Goal: Check status: Check status

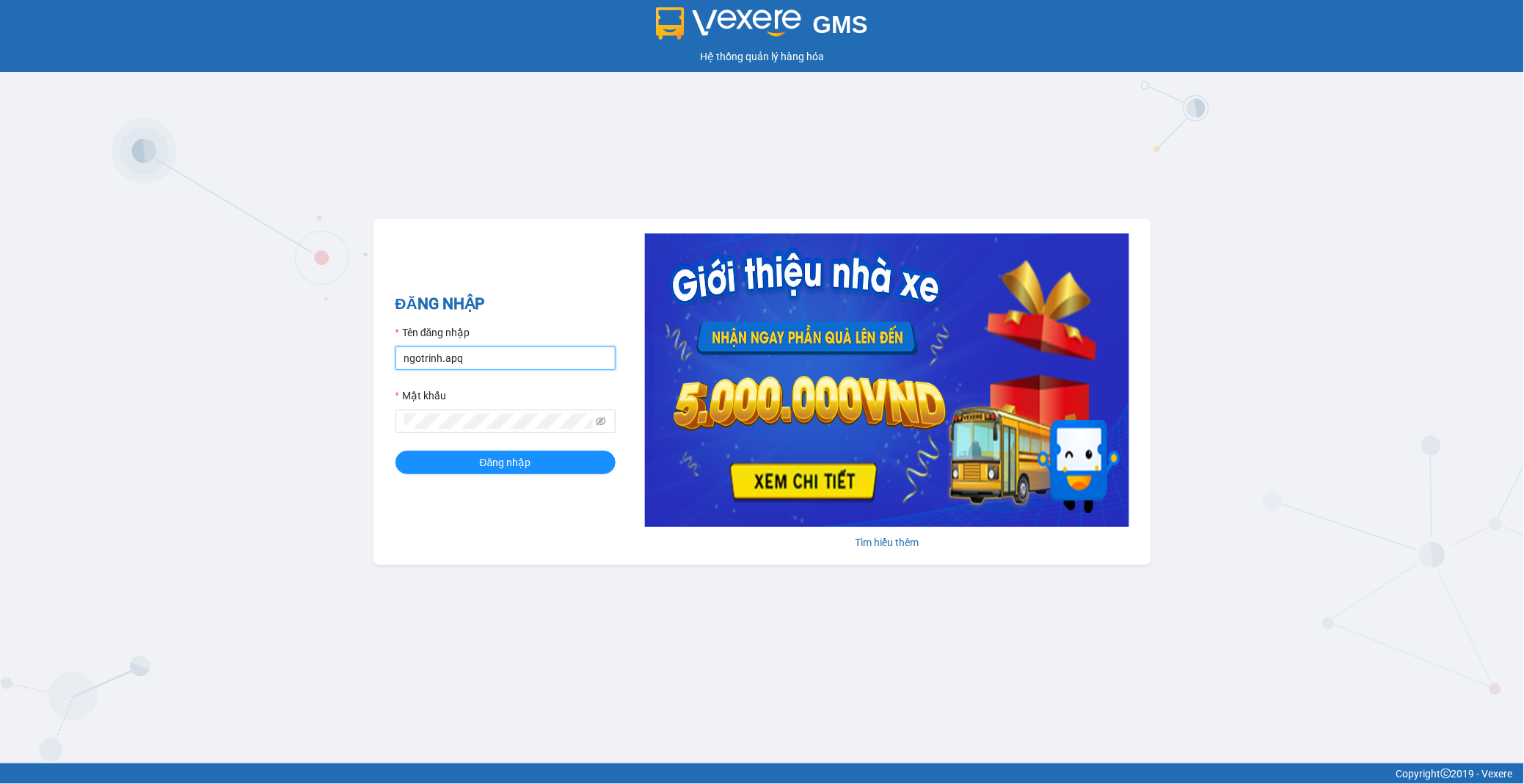
click at [572, 362] on input "ngotrinh.apq" at bounding box center [505, 358] width 220 height 23
type input "maisuong.apq"
click at [509, 461] on span "Đăng nhập" at bounding box center [505, 462] width 51 height 16
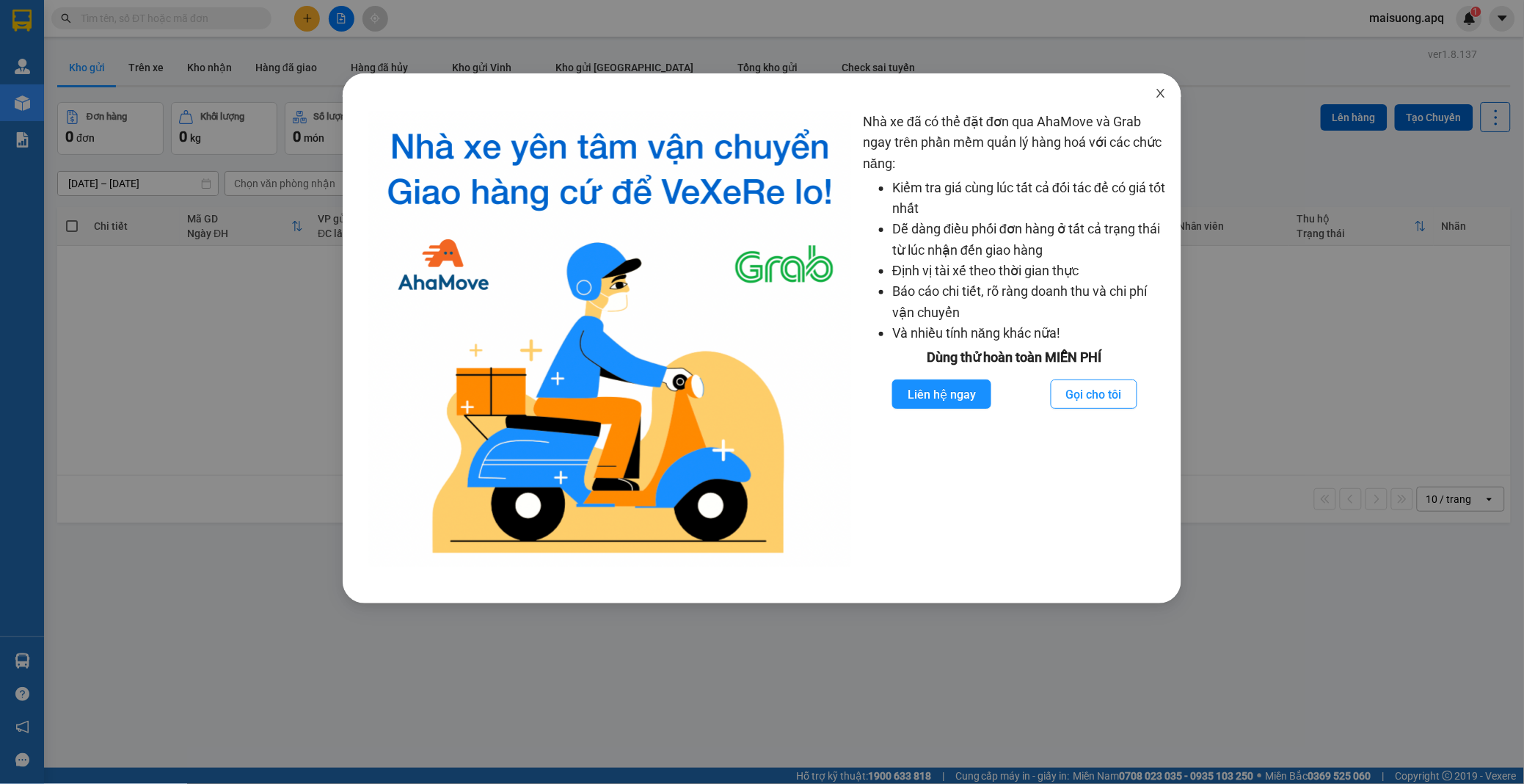
click at [1156, 97] on icon "close" at bounding box center [1160, 93] width 12 height 12
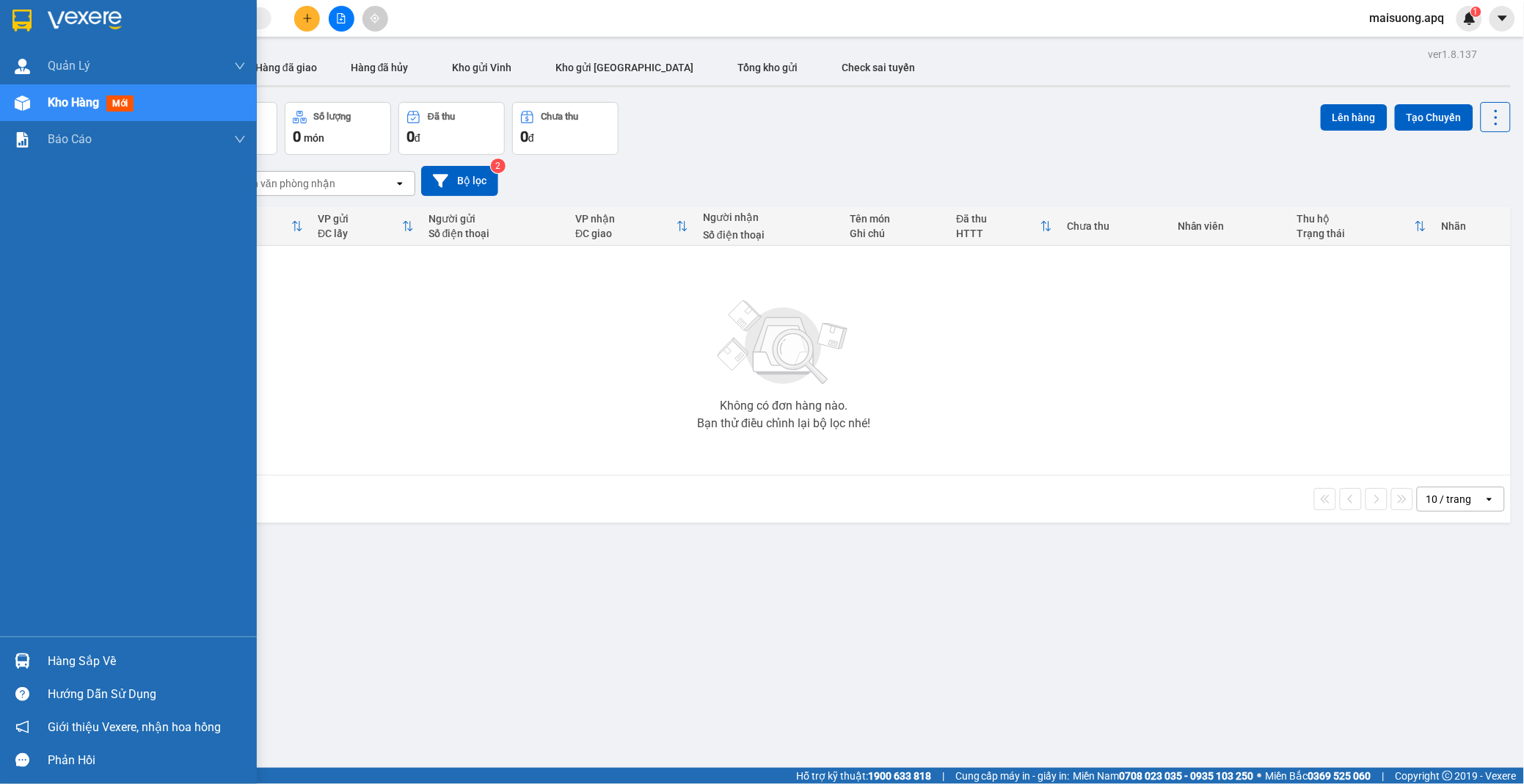
click at [69, 657] on div "Hàng sắp về" at bounding box center [147, 661] width 199 height 22
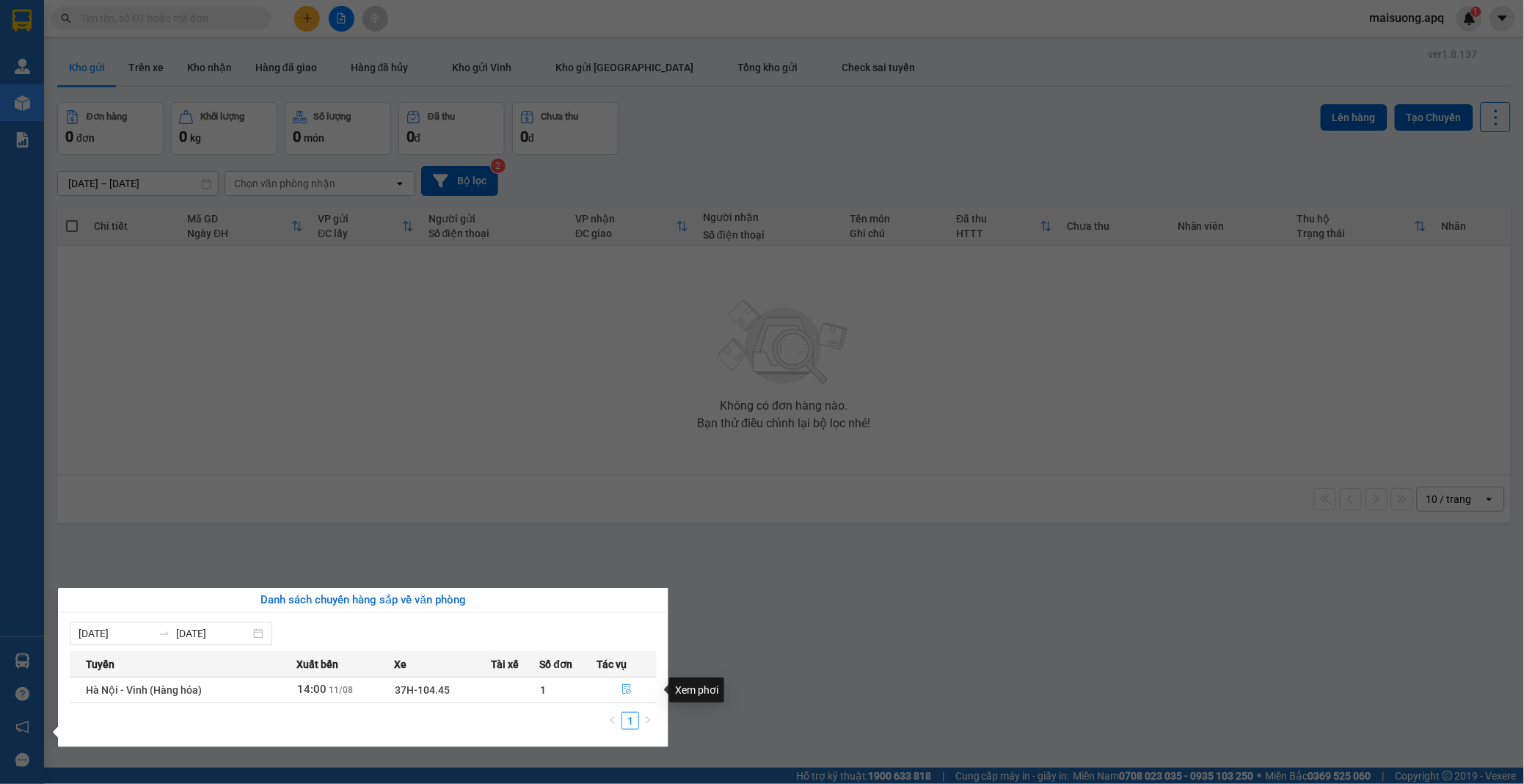
click at [624, 686] on icon "file-done" at bounding box center [626, 688] width 10 height 10
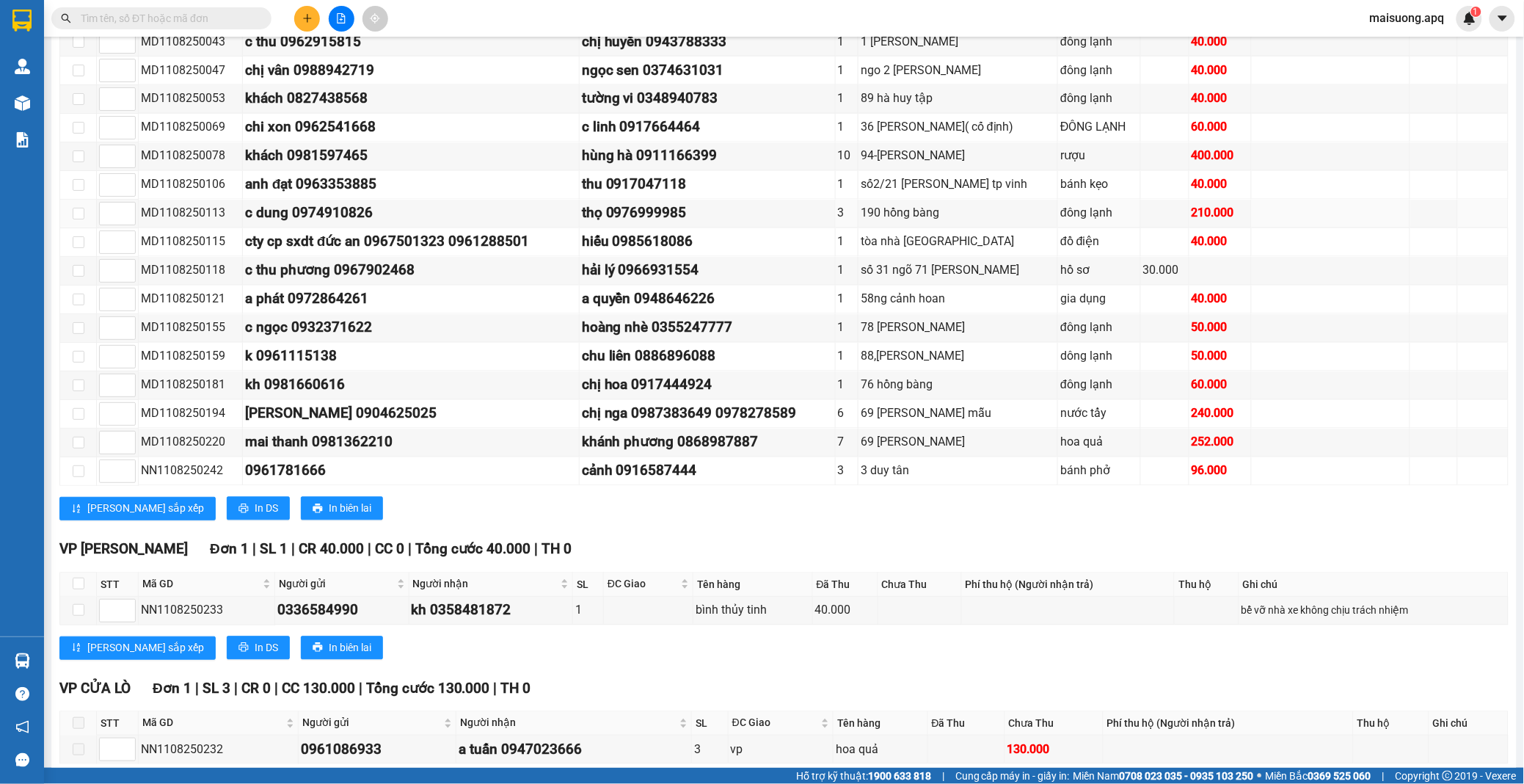
scroll to position [959, 0]
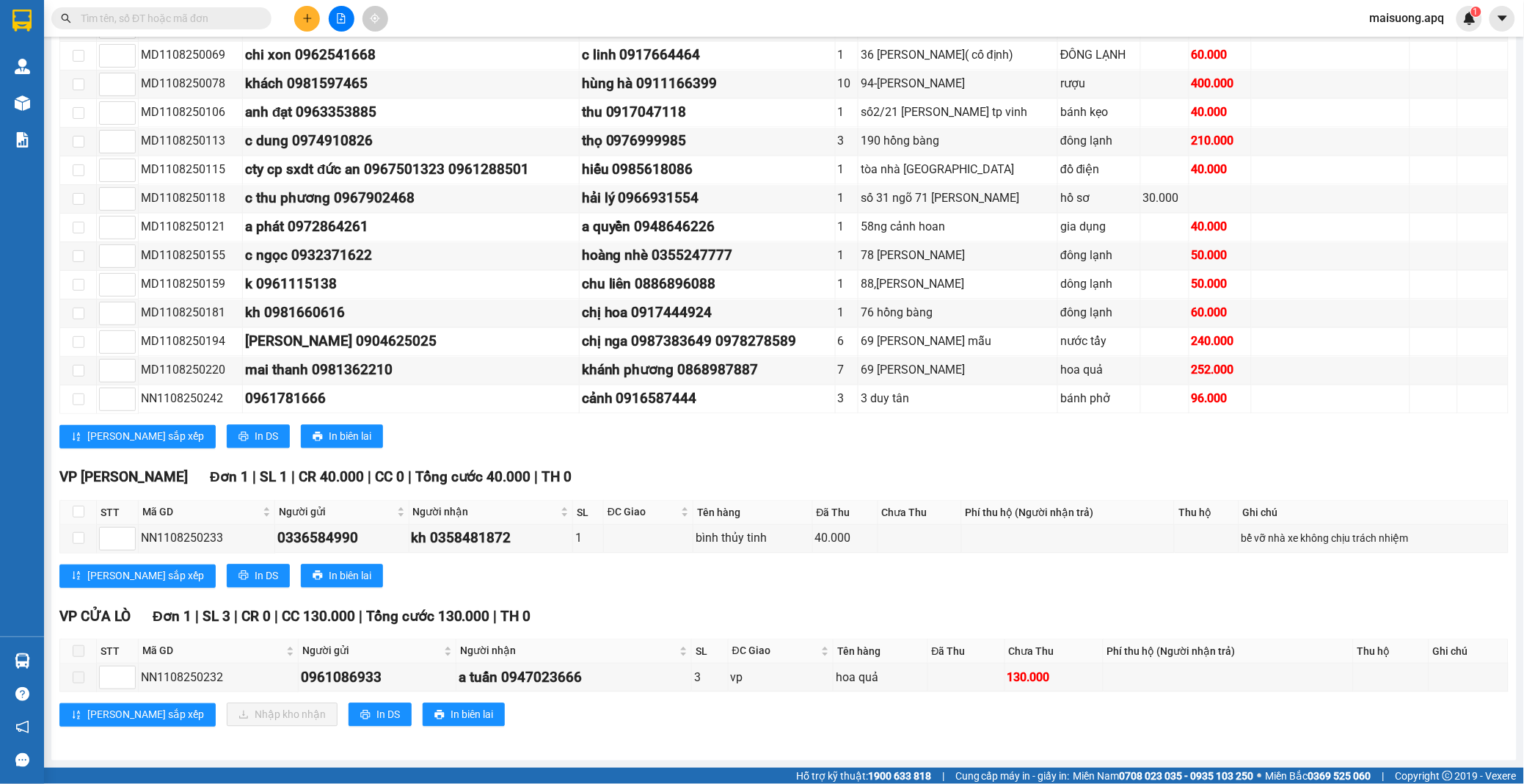
click at [1307, 440] on div "[PERSON_NAME] sắp xếp In DS In biên lai" at bounding box center [784, 437] width 1449 height 23
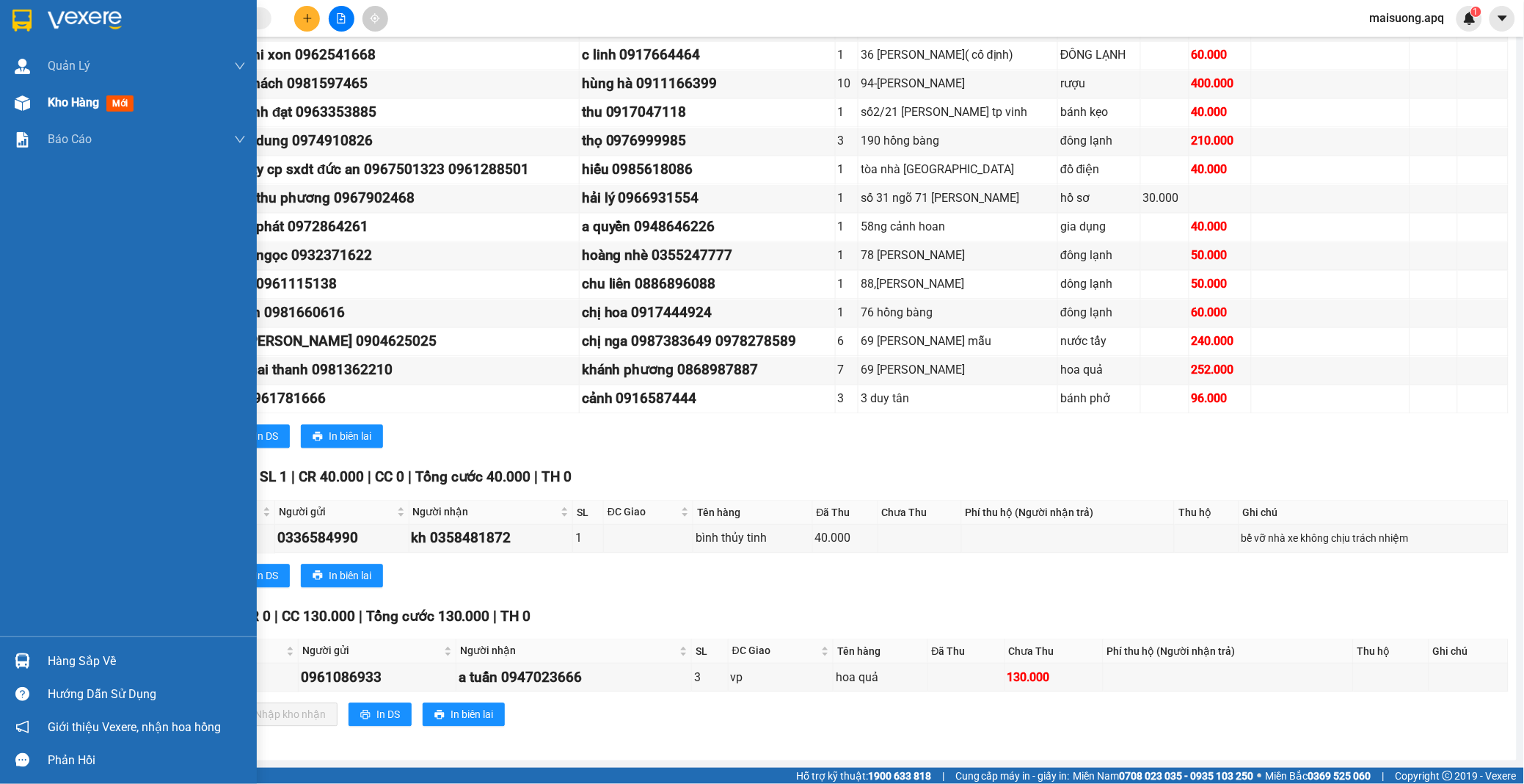
click at [89, 108] on span "Kho hàng" at bounding box center [73, 102] width 51 height 14
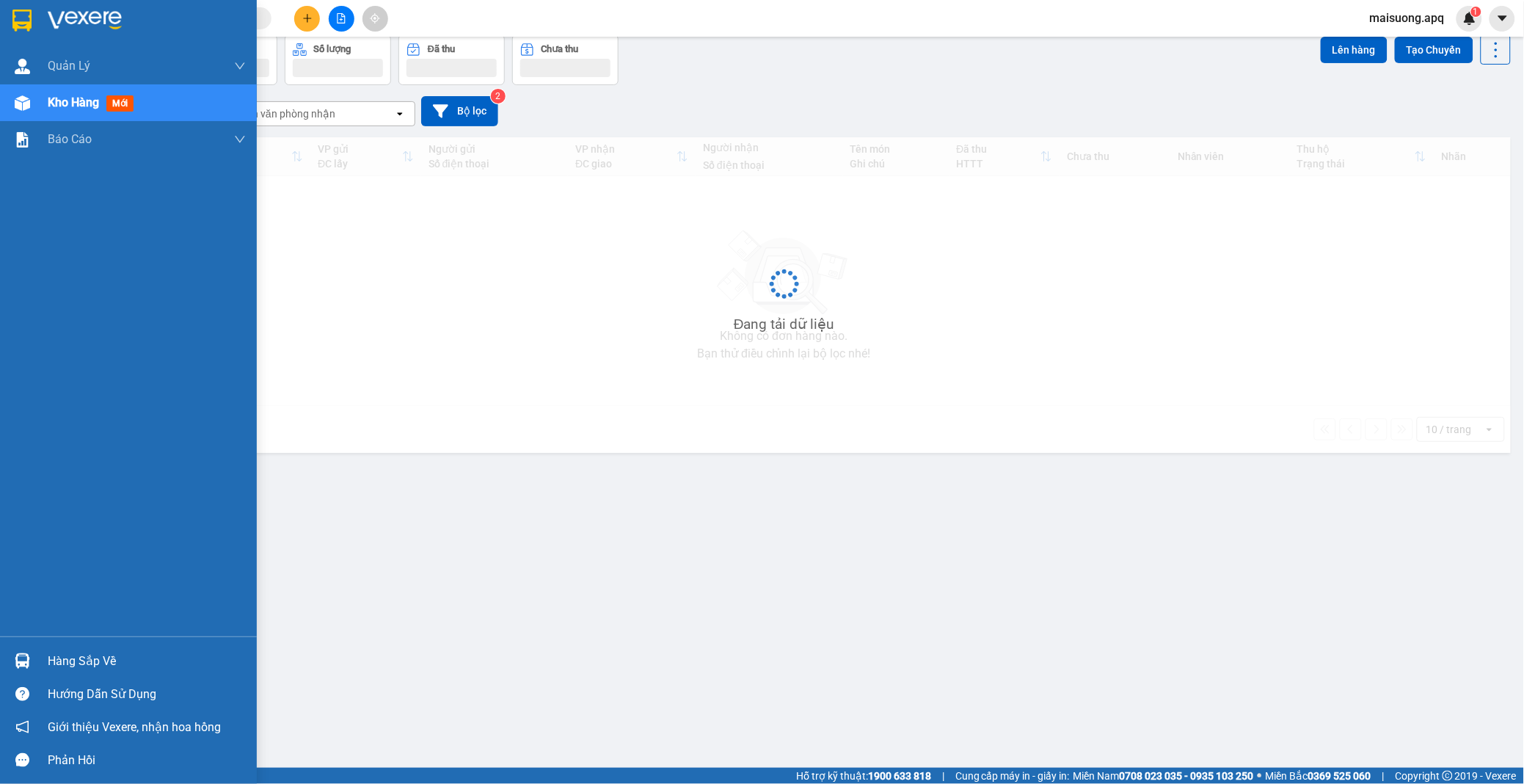
scroll to position [68, 0]
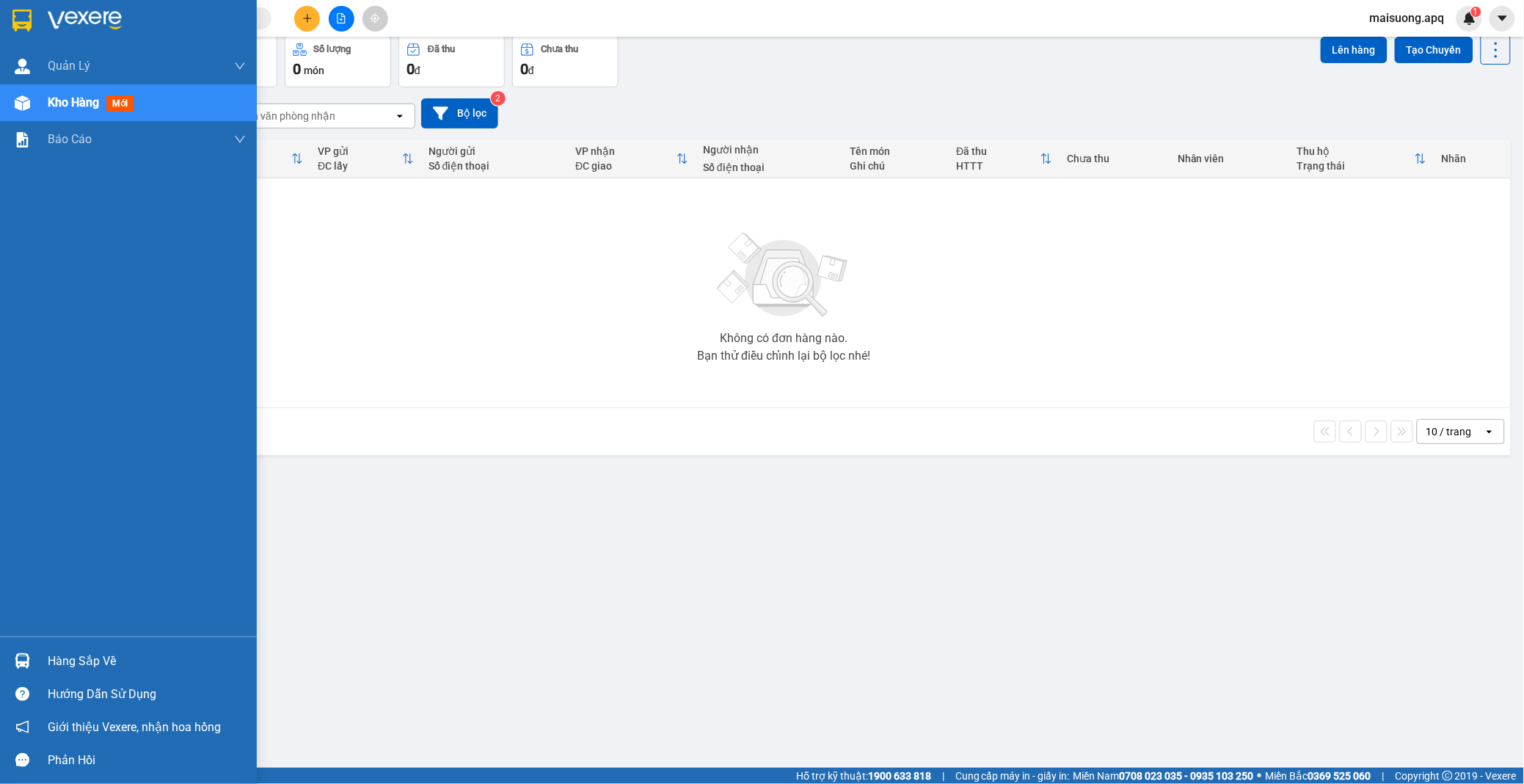
click at [70, 668] on div "Hàng sắp về" at bounding box center [147, 661] width 199 height 22
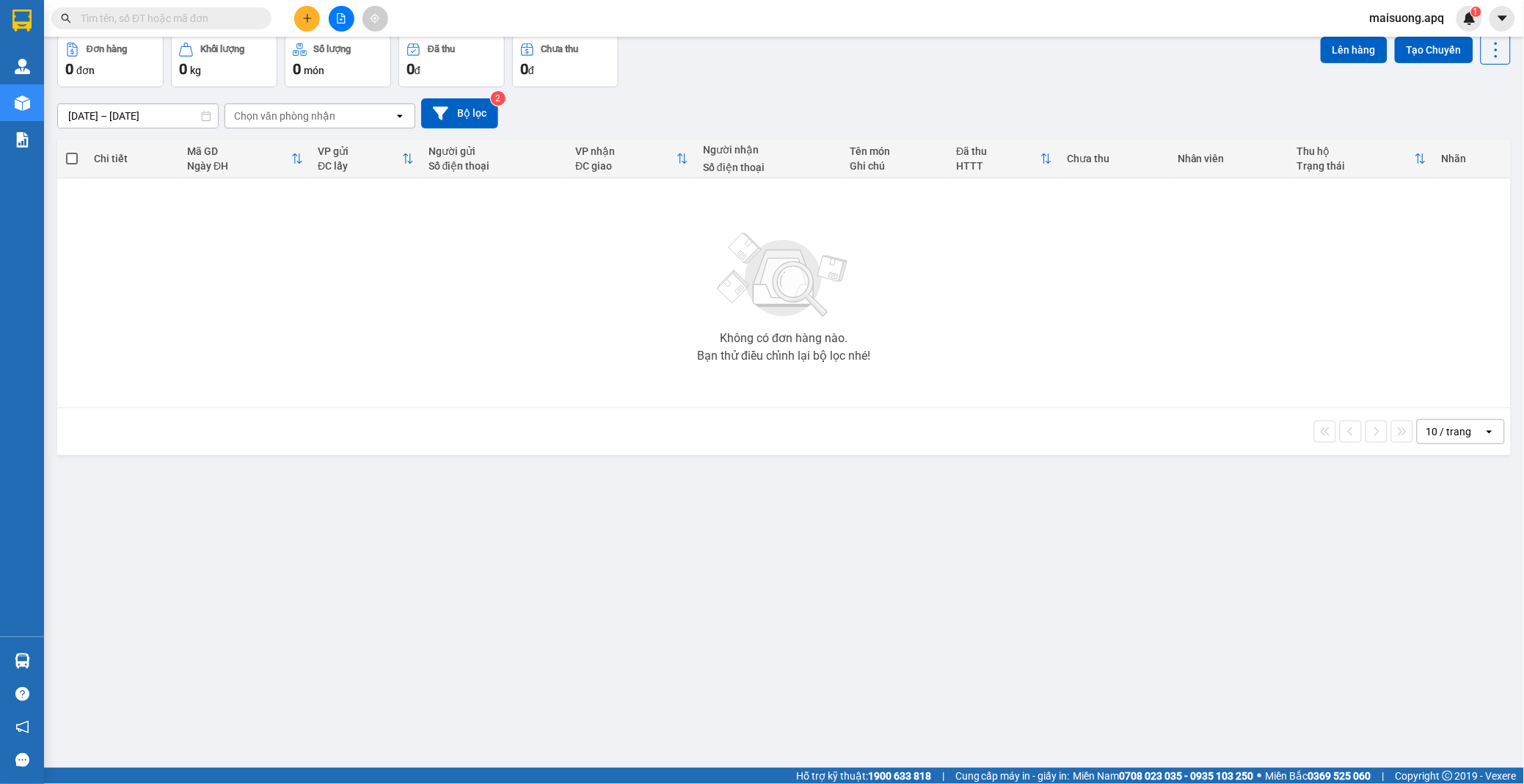
click at [1408, 447] on section "Kết quả tìm kiếm ( 0 ) Bộ lọc No Data maisuong.apq 1 Quản [PERSON_NAME] lý thu …" at bounding box center [762, 392] width 1524 height 784
